Goal: Information Seeking & Learning: Learn about a topic

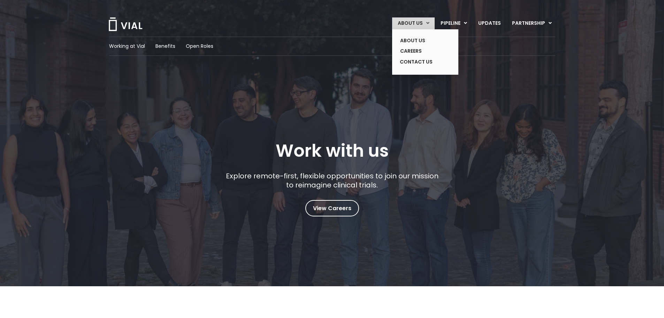
click at [421, 25] on link "ABOUT US" at bounding box center [413, 23] width 43 height 12
click at [422, 40] on link "ABOUT US" at bounding box center [420, 40] width 51 height 11
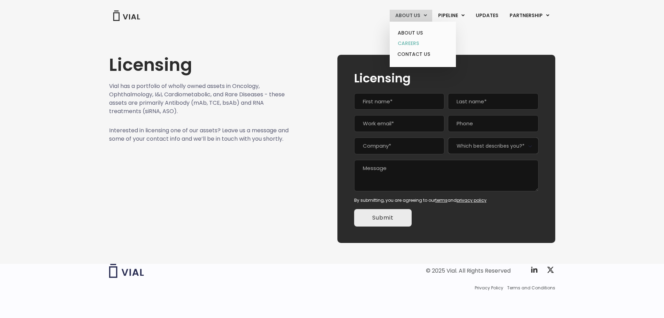
click at [412, 45] on link "CAREERS" at bounding box center [422, 43] width 61 height 11
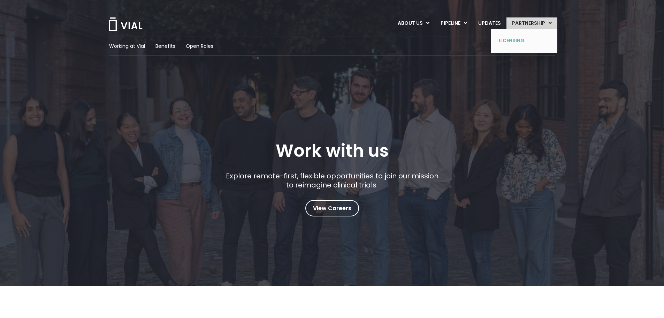
click at [522, 39] on link "LICENSING" at bounding box center [519, 40] width 51 height 11
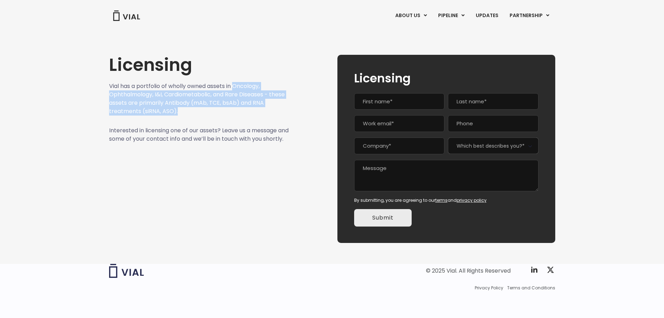
drag, startPoint x: 235, startPoint y: 87, endPoint x: 248, endPoint y: 108, distance: 25.4
click at [248, 108] on p "Vial has a portfolio of wholly owned assets in Oncology, Ophthalmology, I&I, Ca…" at bounding box center [199, 98] width 180 height 33
copy p "Oncology, Ophthalmology, I&I, Cardiometabolic, and Rare Diseases - these assets…"
